Goal: Information Seeking & Learning: Learn about a topic

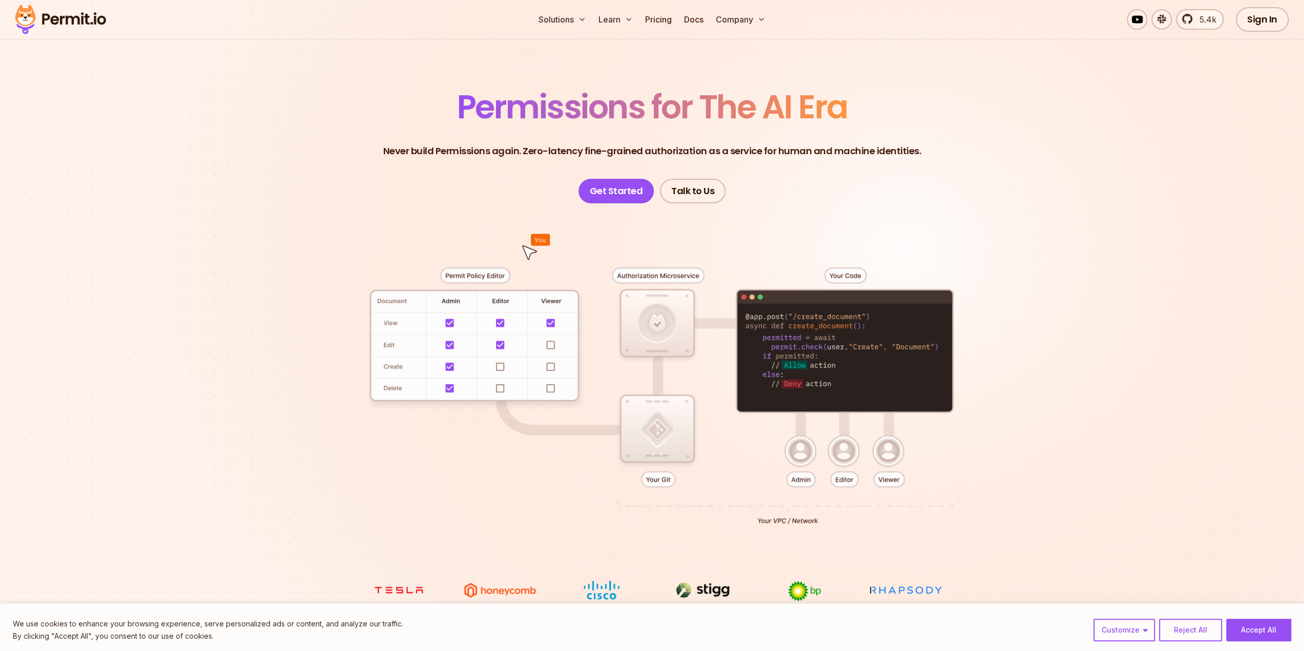
scroll to position [102, 0]
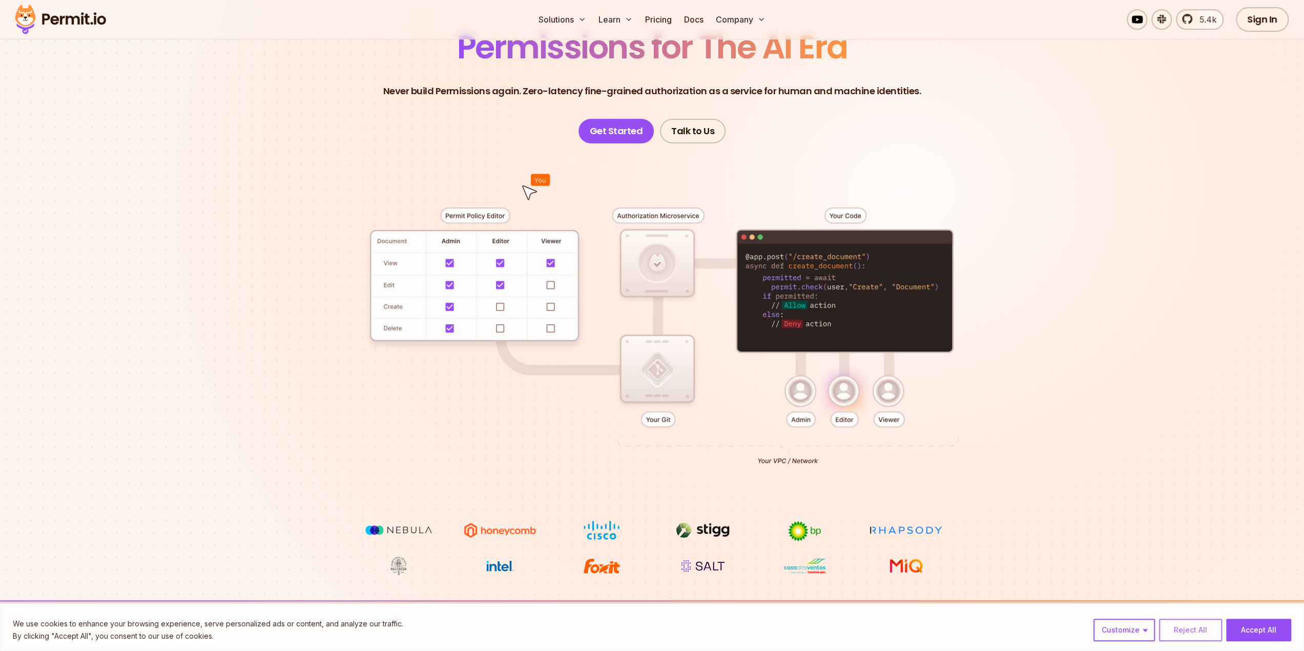
click at [1187, 634] on button "Reject All" at bounding box center [1190, 630] width 63 height 23
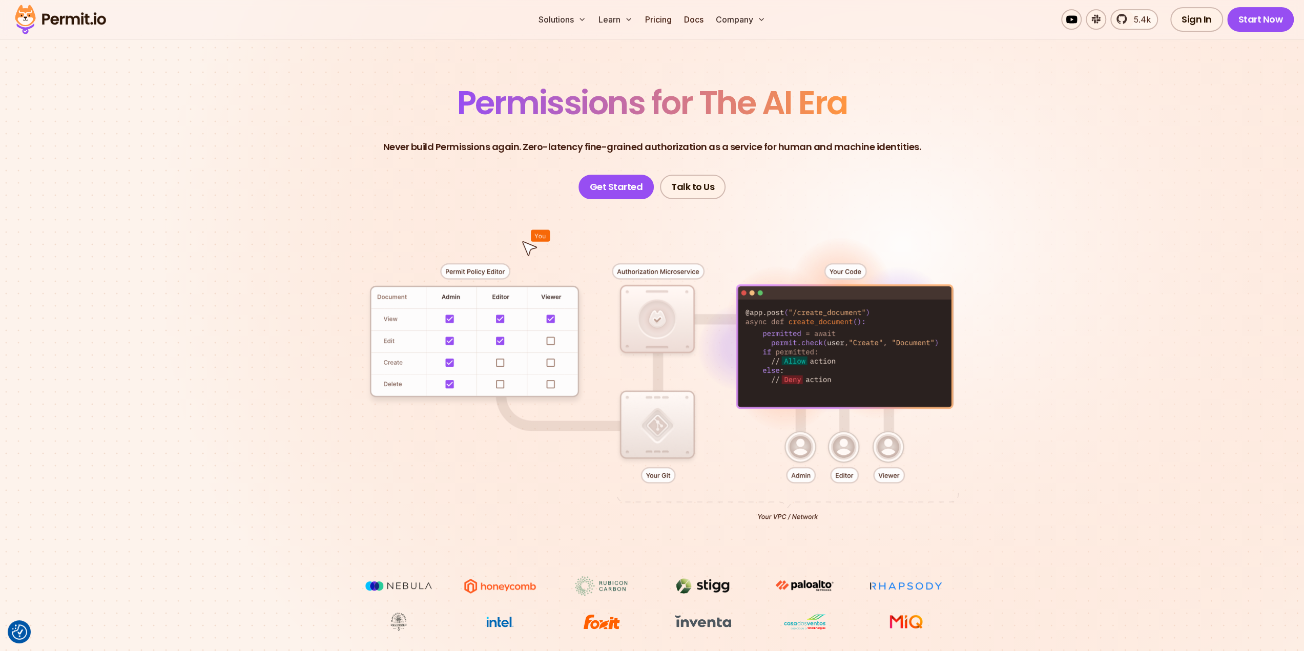
scroll to position [0, 0]
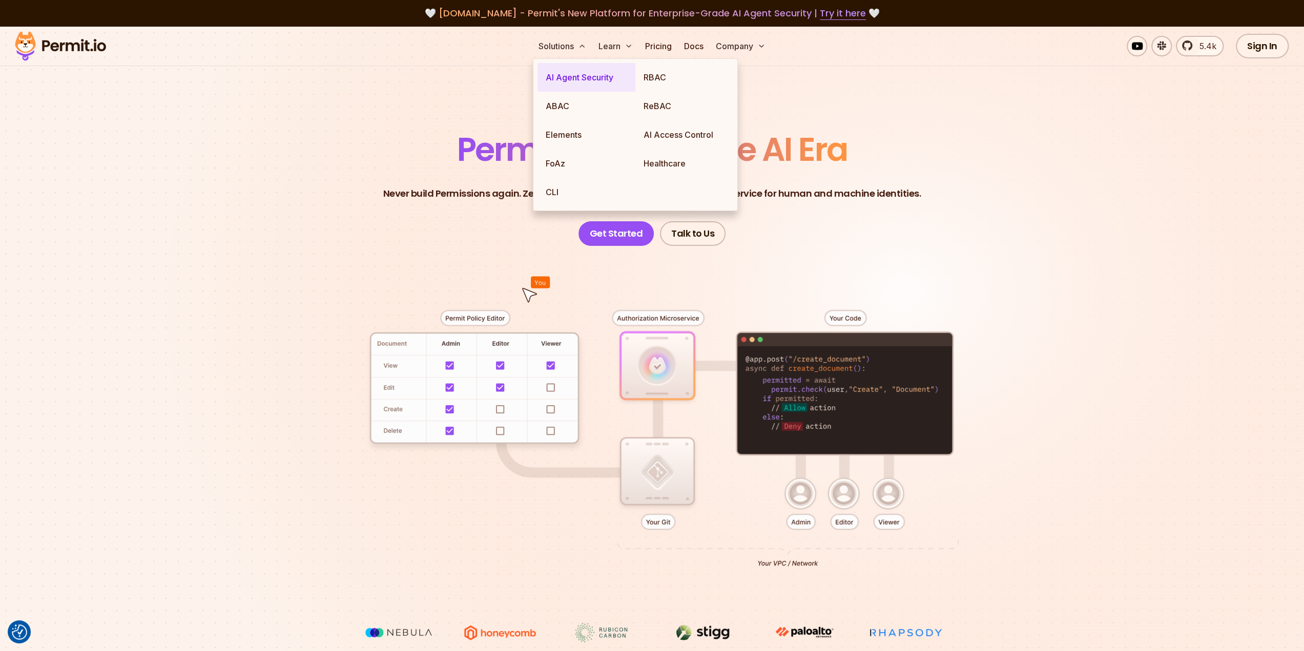
click at [554, 72] on link "AI Agent Security" at bounding box center [586, 77] width 98 height 29
click at [609, 158] on link "FoAz" at bounding box center [586, 163] width 98 height 29
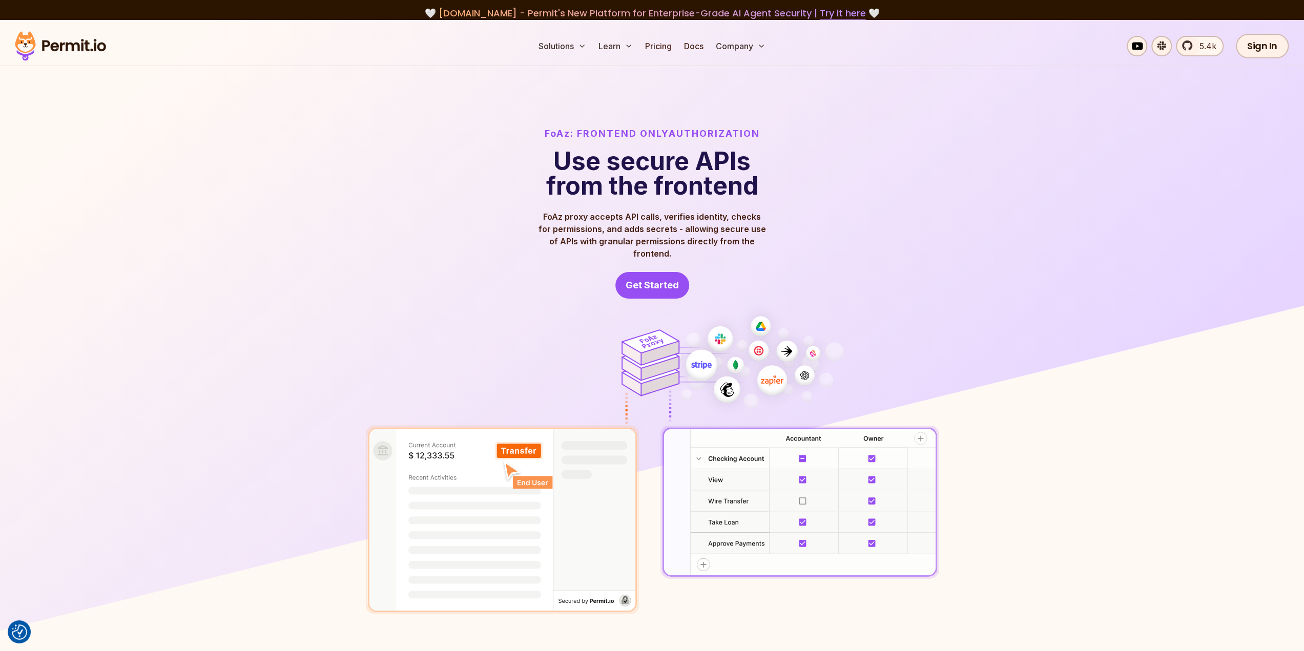
click at [63, 46] on img at bounding box center [60, 46] width 100 height 35
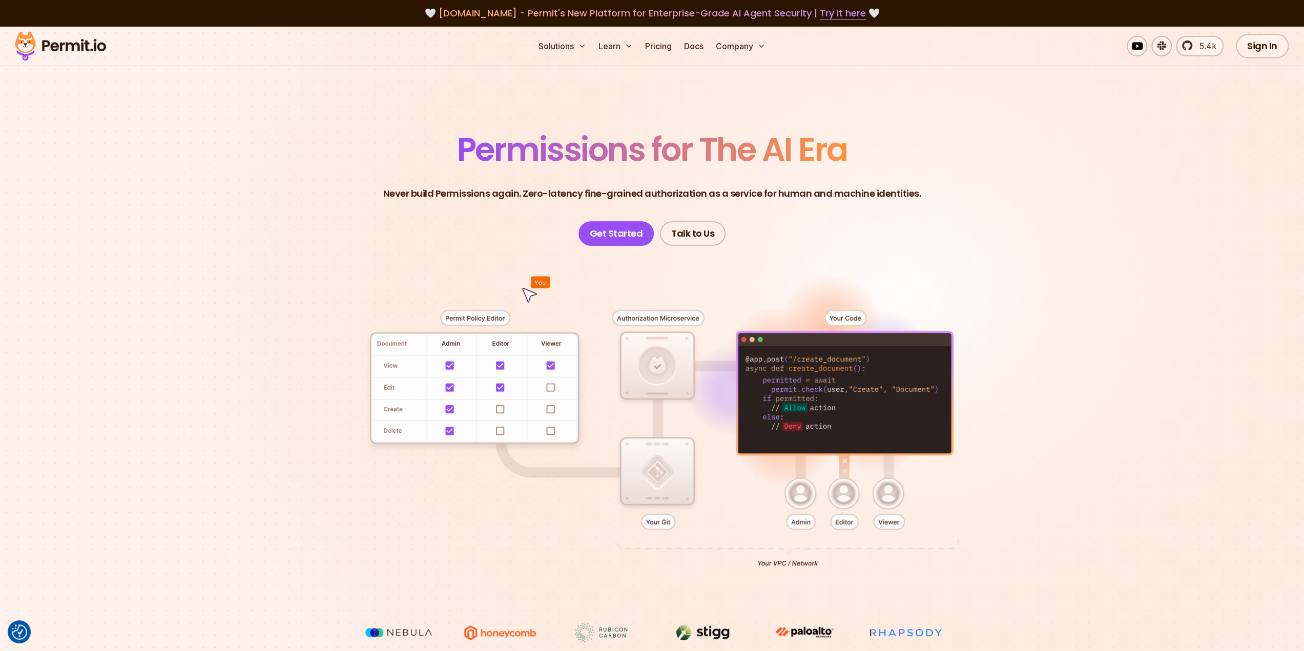
click at [338, 157] on header "Permissions for The AI Era Never build Permissions again. Zero-latency fine-gra…" at bounding box center [652, 189] width 717 height 113
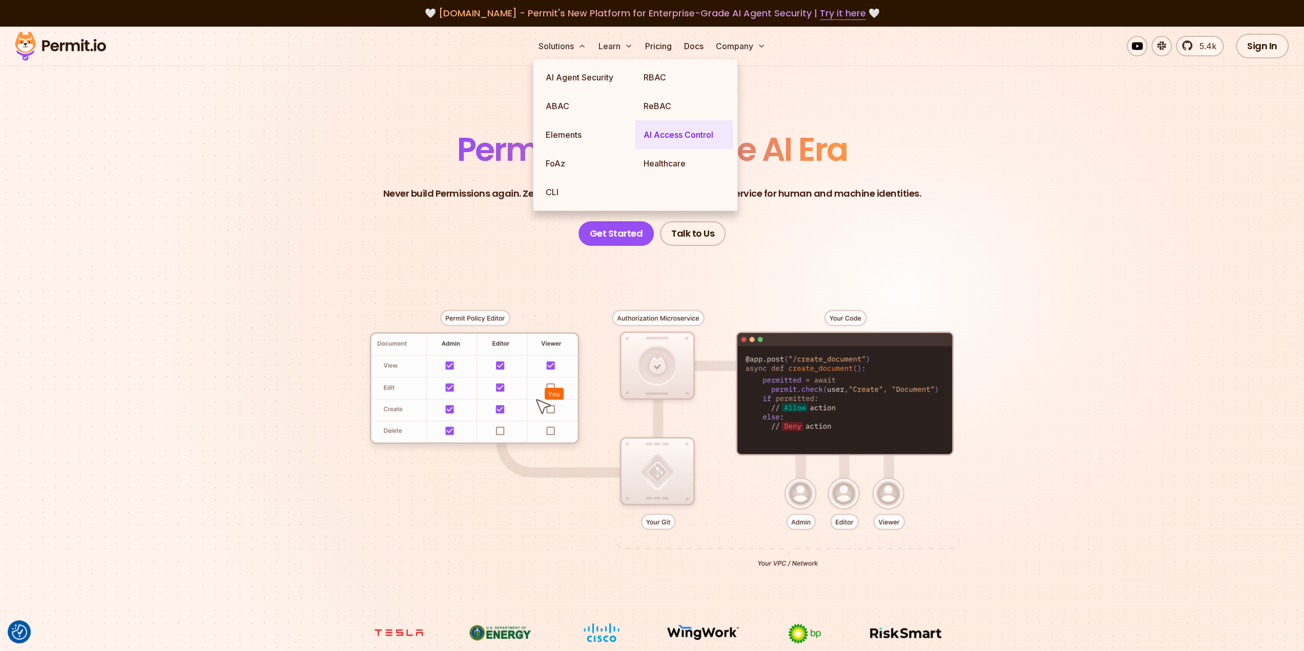
click at [676, 131] on link "AI Access Control" at bounding box center [684, 134] width 98 height 29
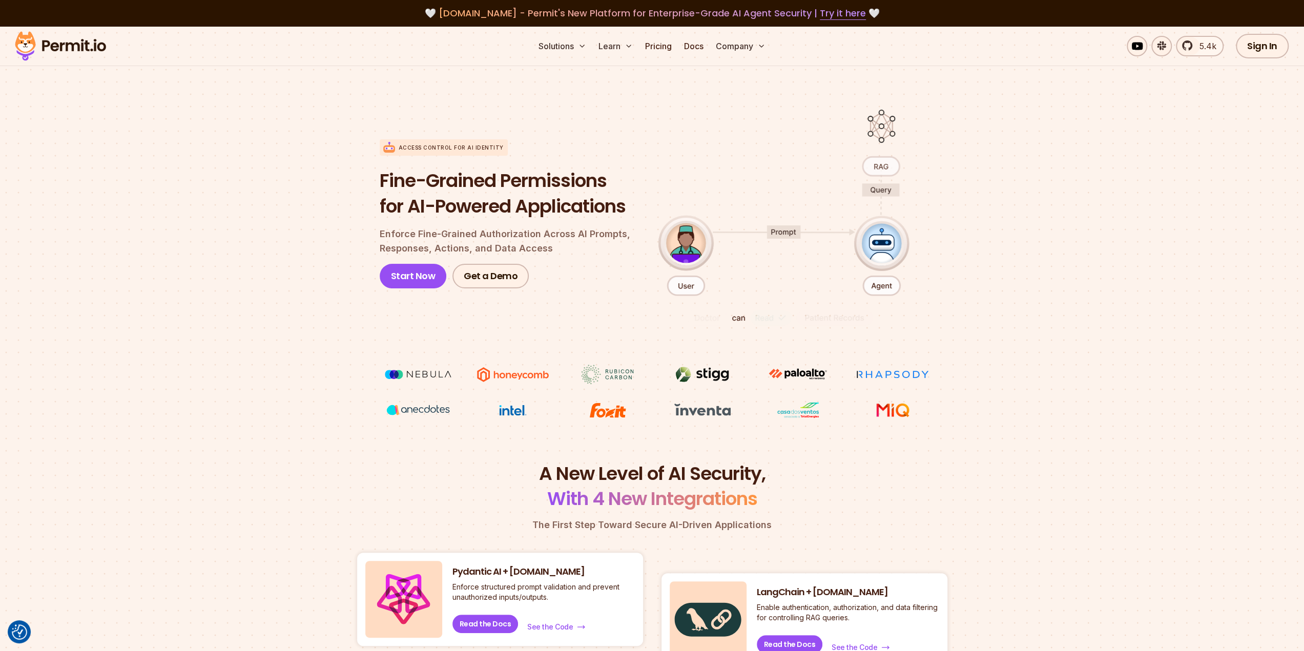
click at [205, 420] on section "Access control for AI Identity Fine-Grained Permissions for AI-Powered Applicat…" at bounding box center [652, 258] width 1304 height 406
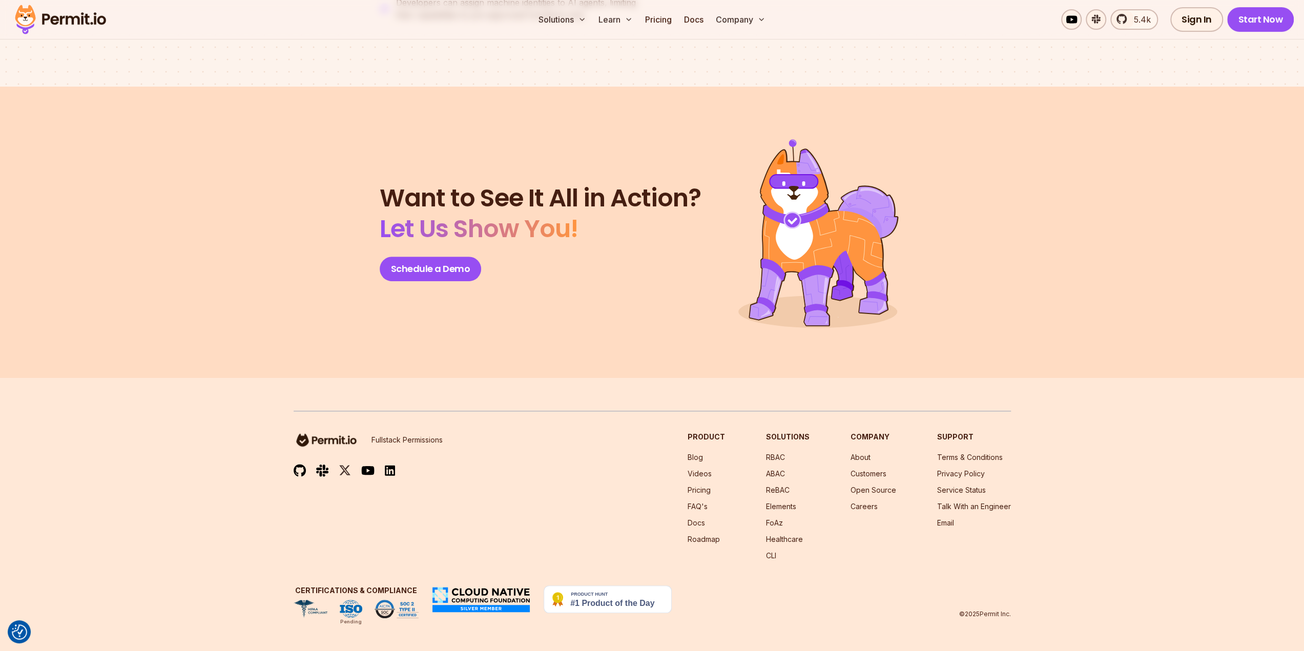
scroll to position [4334, 0]
